Goal: Navigation & Orientation: Understand site structure

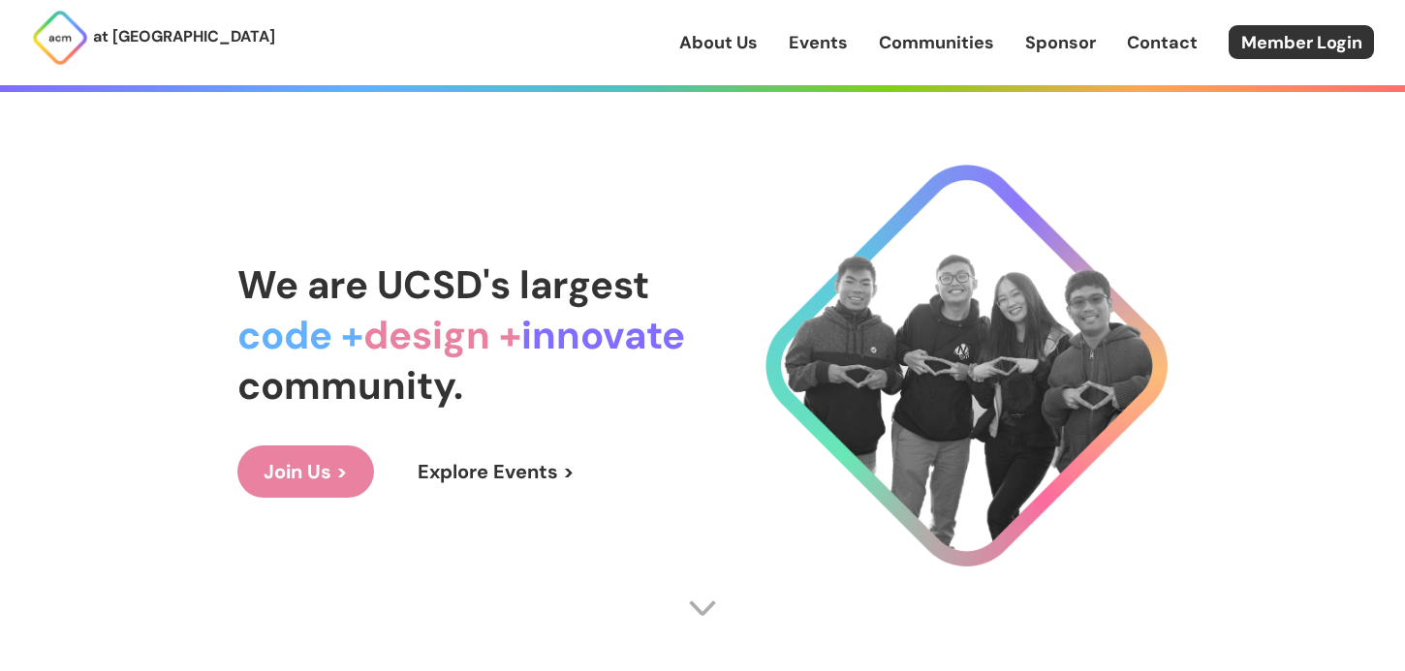
click at [330, 467] on link "Join Us >" at bounding box center [305, 472] width 137 height 52
click at [1285, 36] on link "Member Login" at bounding box center [1300, 42] width 145 height 34
click at [715, 42] on link "About Us" at bounding box center [718, 42] width 78 height 25
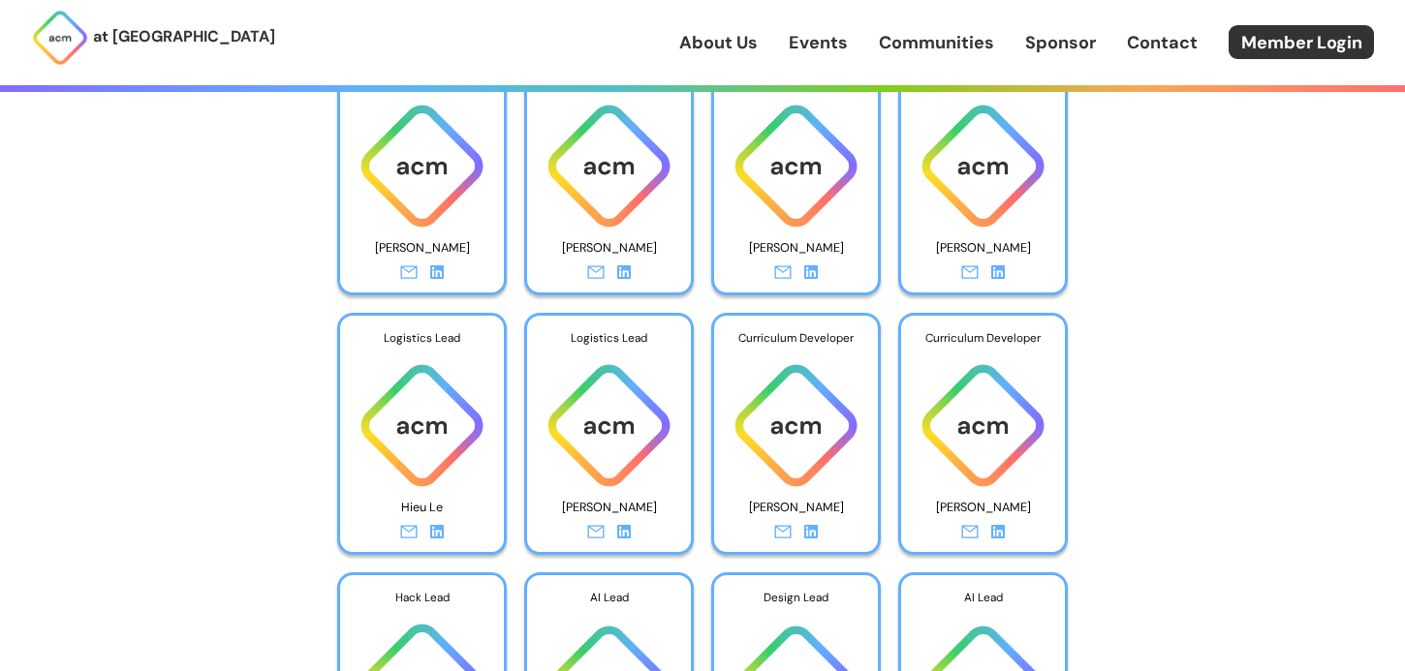
scroll to position [6328, 0]
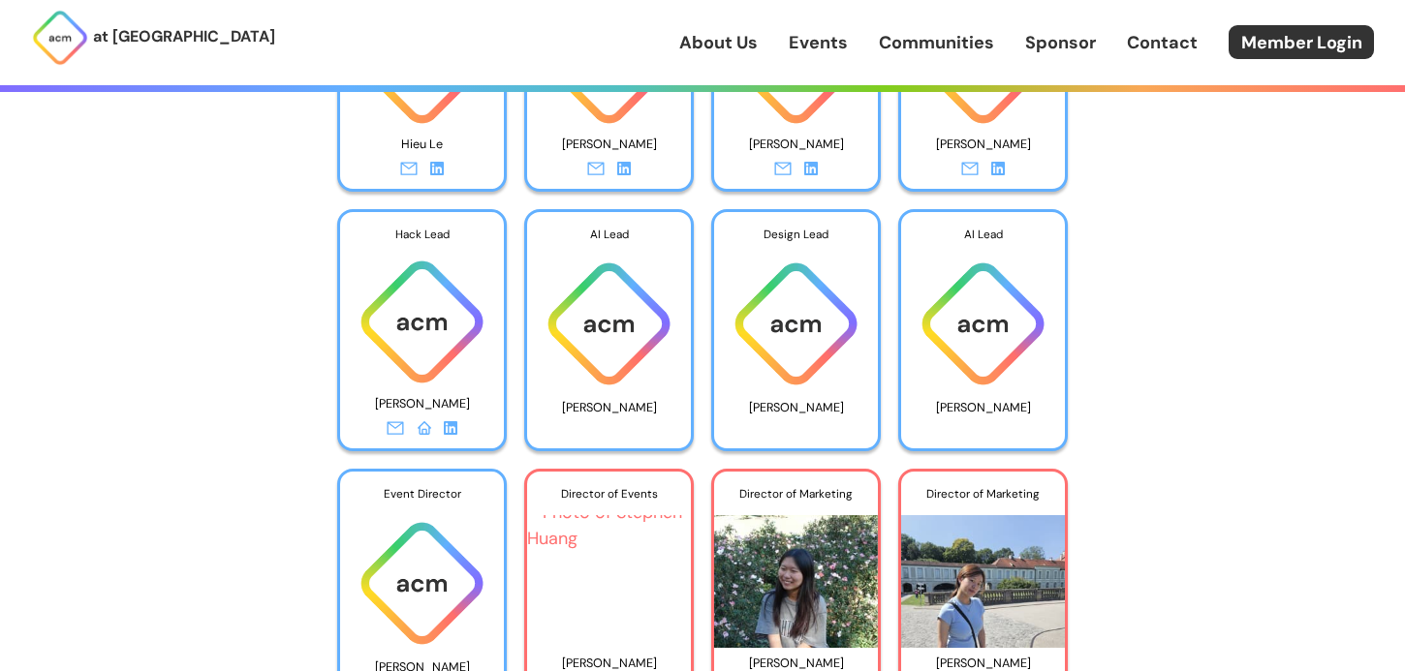
click at [921, 47] on link "Communities" at bounding box center [936, 42] width 115 height 25
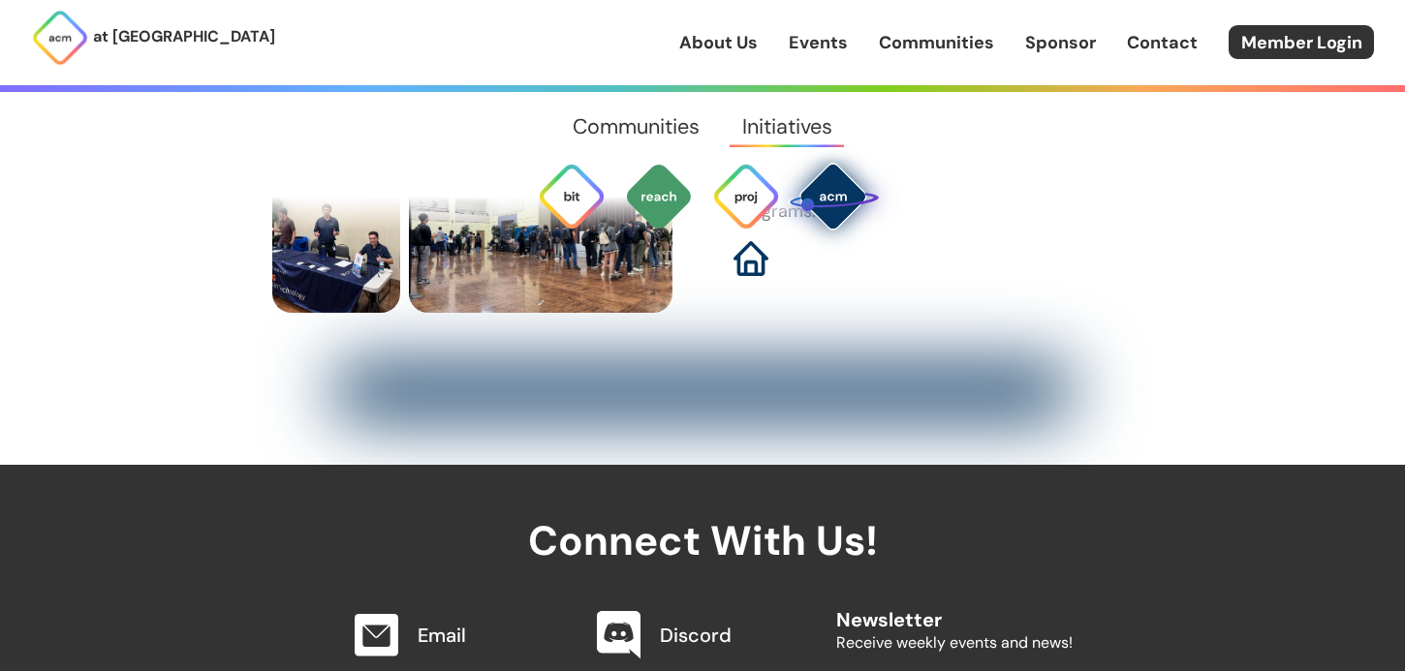
scroll to position [5950, 0]
